Goal: Information Seeking & Learning: Check status

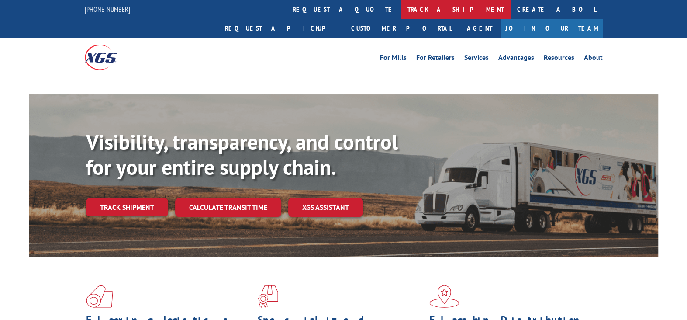
click at [401, 7] on link "track a shipment" at bounding box center [456, 9] width 110 height 19
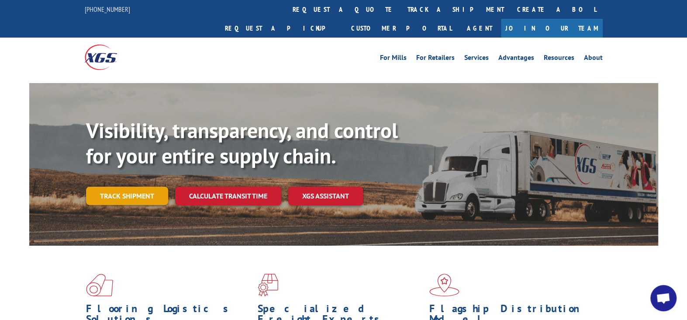
click at [141, 187] on link "Track shipment" at bounding box center [127, 196] width 82 height 18
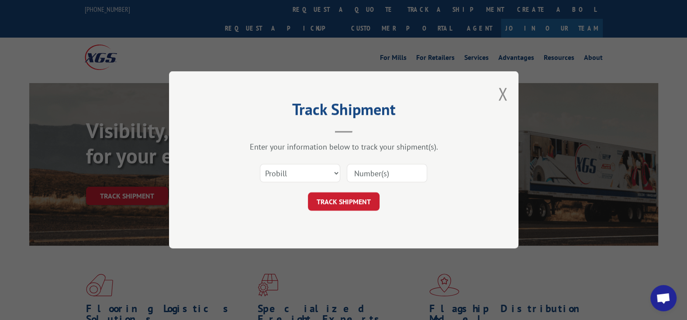
click at [372, 172] on input at bounding box center [387, 173] width 80 height 18
type input "15347980"
click at [369, 199] on button "TRACK SHIPMENT" at bounding box center [344, 202] width 72 height 18
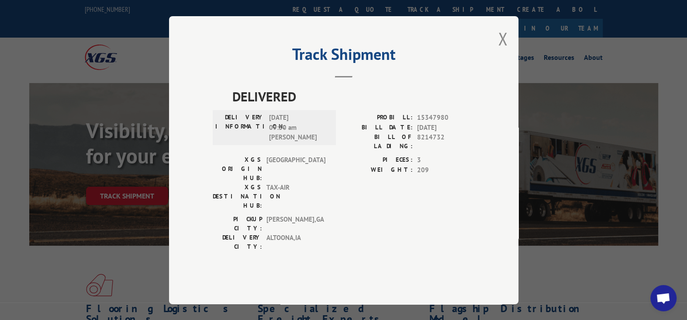
click at [508, 57] on div "Track Shipment DELIVERED DELIVERY INFORMATION: [DATE] 09:30 am [PERSON_NAME]: 1…" at bounding box center [343, 160] width 349 height 288
click at [501, 50] on button "Close modal" at bounding box center [503, 38] width 10 height 23
